Goal: Task Accomplishment & Management: Complete application form

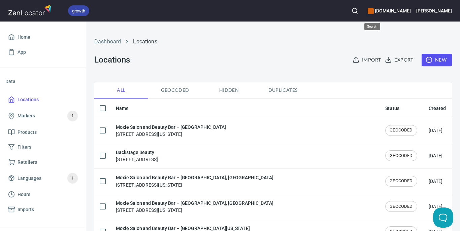
click at [362, 14] on button "button" at bounding box center [355, 10] width 15 height 15
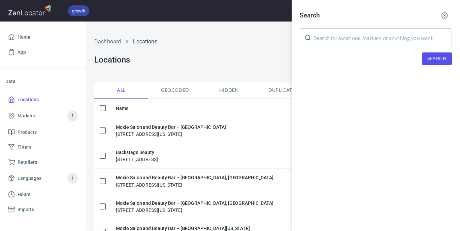
click at [367, 38] on input "text" at bounding box center [383, 37] width 138 height 19
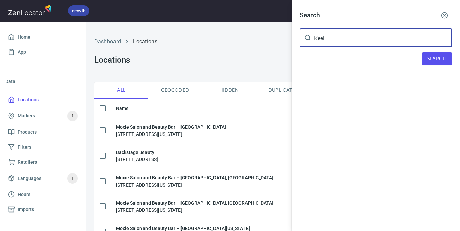
drag, startPoint x: 348, startPoint y: 42, endPoint x: 278, endPoint y: 43, distance: 69.7
click at [278, 43] on div "Search Keel ​ Search" at bounding box center [230, 115] width 460 height 231
click at [322, 39] on input "Keel" at bounding box center [383, 37] width 138 height 19
paste input "[STREET_ADDRESS]"
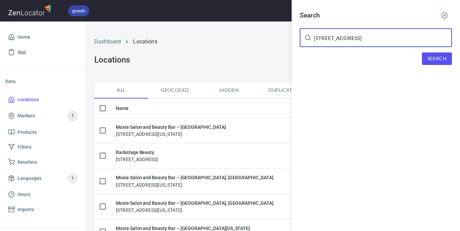
type input "[STREET_ADDRESS]"
click at [445, 19] on icon "button" at bounding box center [444, 15] width 7 height 7
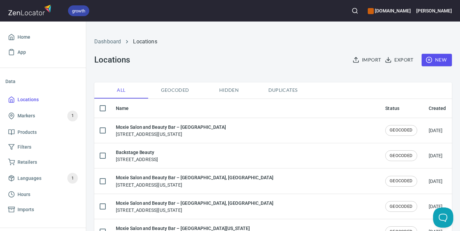
click at [432, 56] on span "New" at bounding box center [437, 60] width 20 height 8
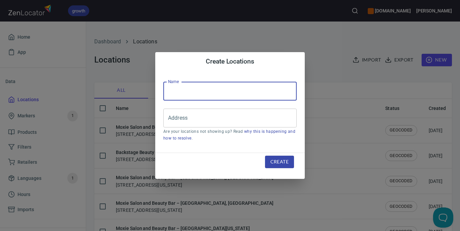
click at [190, 93] on input "text" at bounding box center [229, 91] width 133 height 19
type input "Keel Salon Co"
click at [197, 118] on input "Address" at bounding box center [224, 118] width 117 height 13
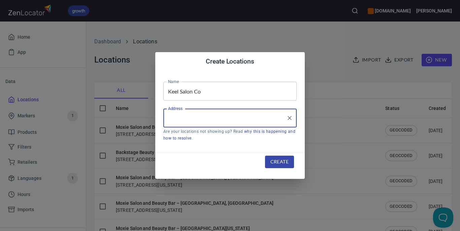
paste input "[STREET_ADDRESS]"
click at [214, 118] on input "[STREET_ADDRESS]" at bounding box center [224, 118] width 117 height 13
paste input "lizabethtown"
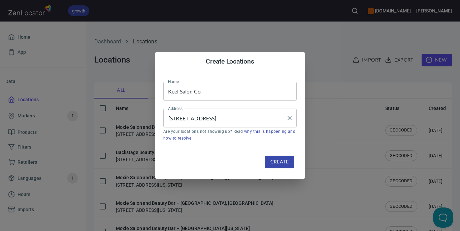
click at [211, 118] on input "[STREET_ADDRESS]" at bounding box center [224, 118] width 117 height 13
type input "[STREET_ADDRESS]"
click at [288, 118] on icon "Clear" at bounding box center [289, 118] width 7 height 7
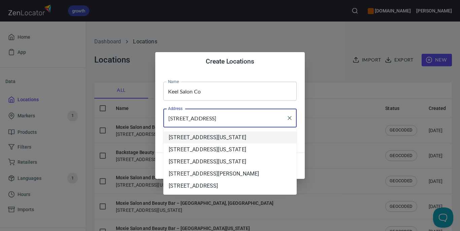
click at [253, 140] on li "[STREET_ADDRESS][US_STATE]" at bounding box center [229, 138] width 133 height 12
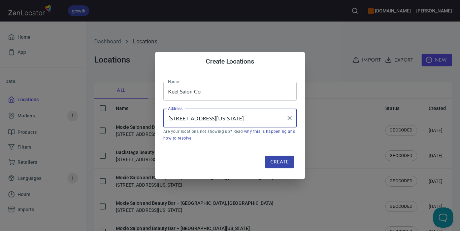
type input "[STREET_ADDRESS][US_STATE]"
click at [280, 163] on span "Create" at bounding box center [279, 162] width 18 height 8
